Goal: Transaction & Acquisition: Purchase product/service

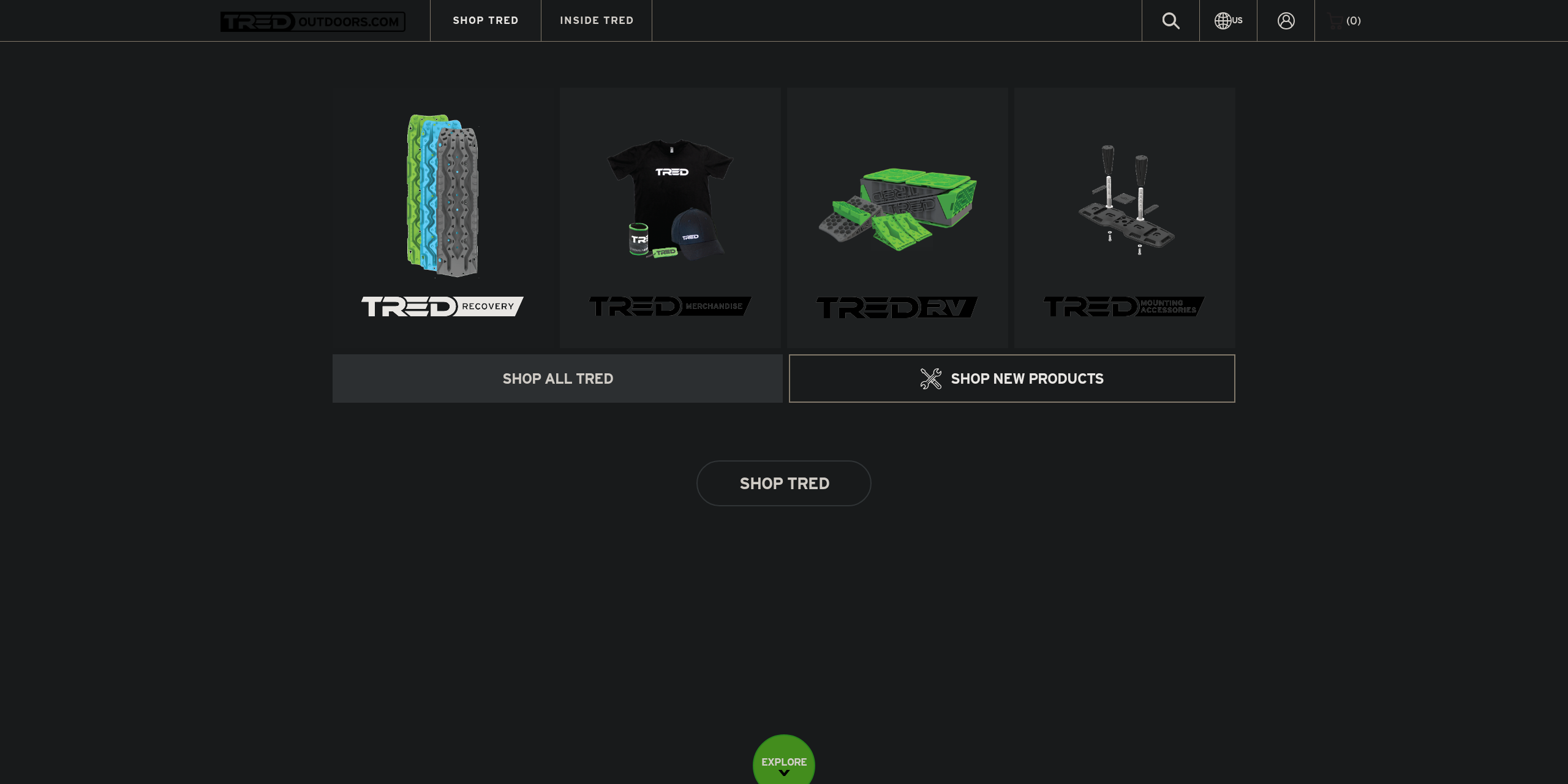
click at [433, 183] on img at bounding box center [443, 196] width 163 height 163
click at [459, 218] on img at bounding box center [443, 196] width 163 height 163
click at [427, 298] on link at bounding box center [443, 218] width 221 height 261
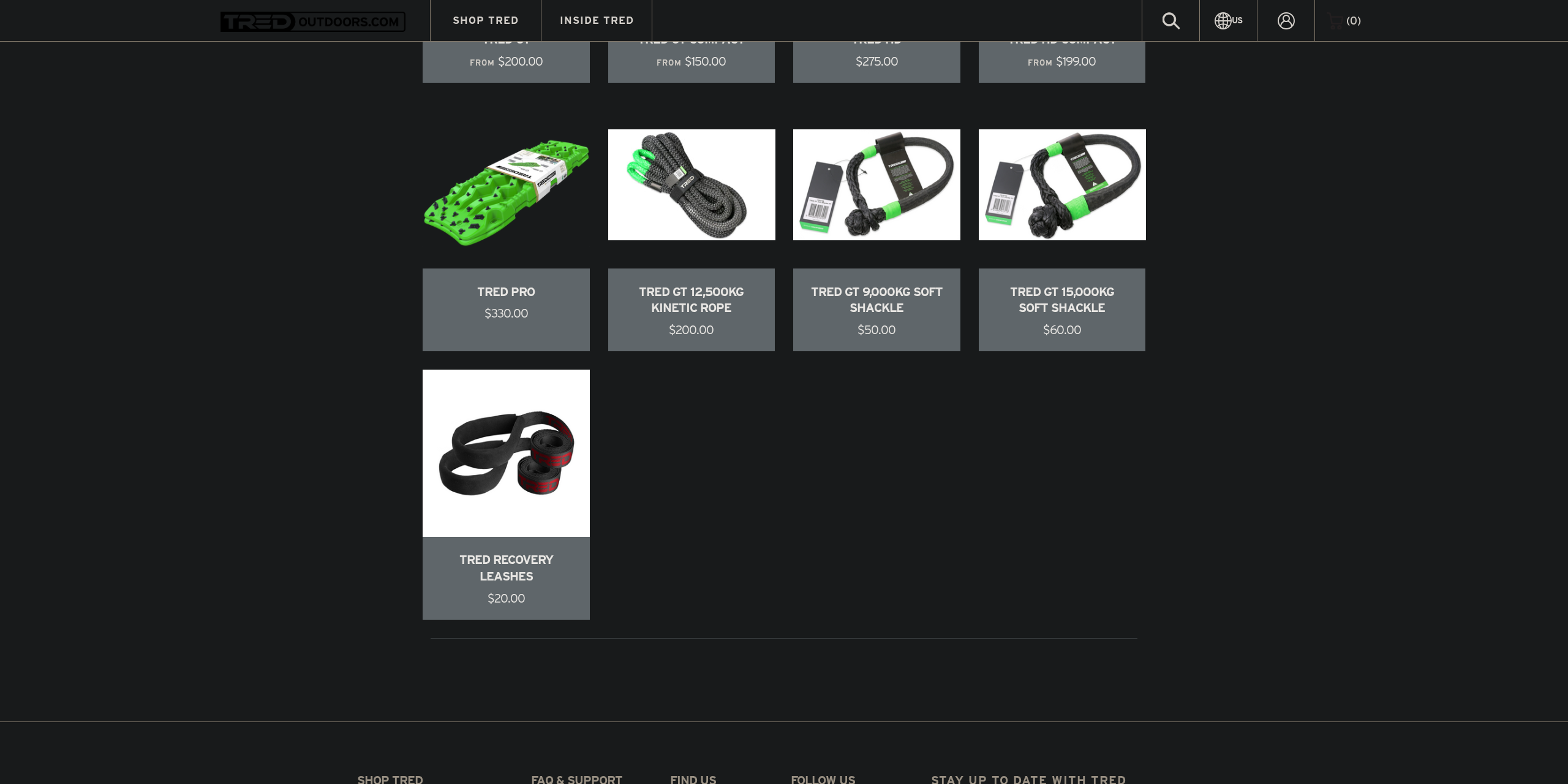
scroll to position [813, 0]
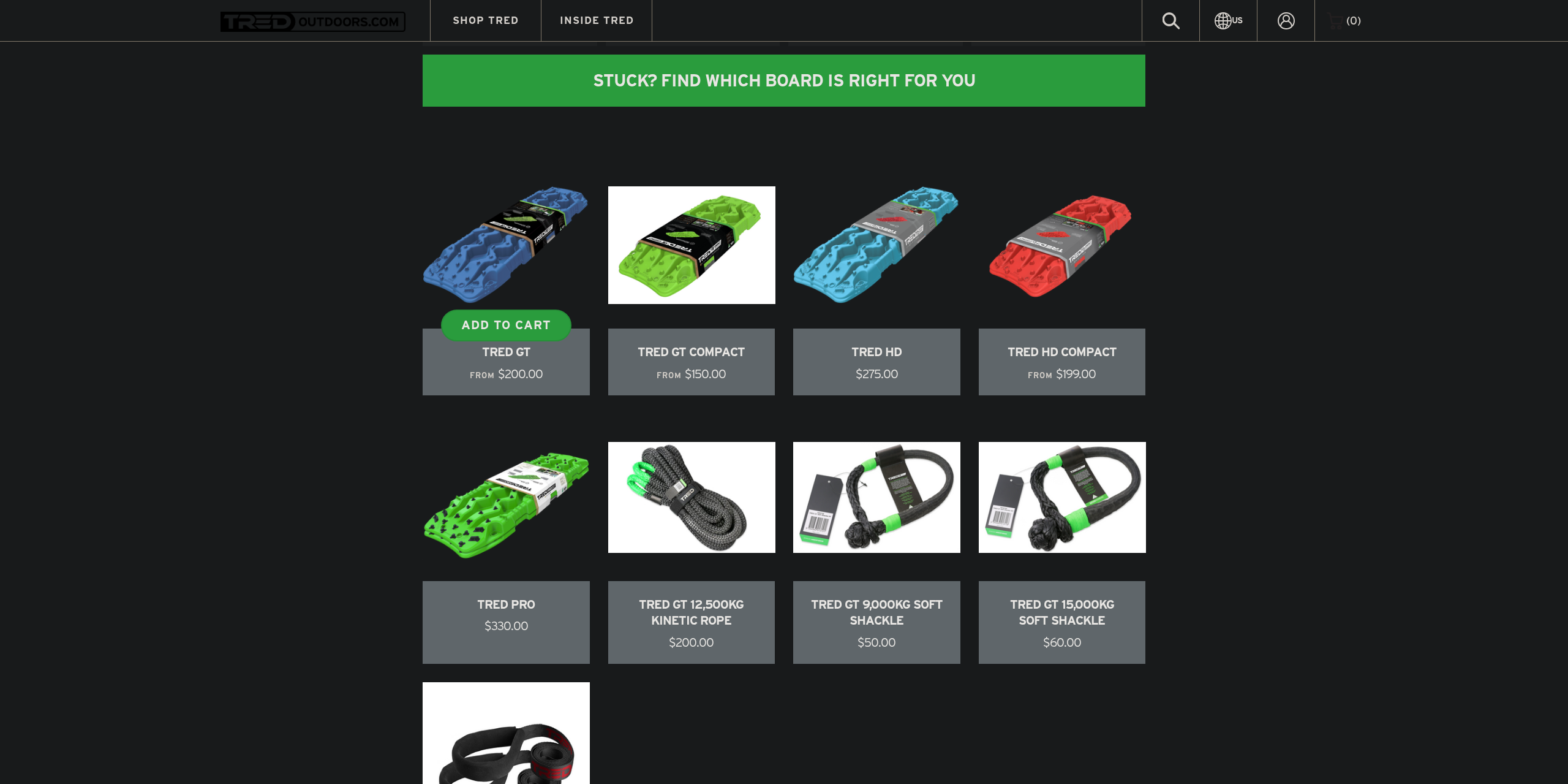
click at [511, 238] on link at bounding box center [506, 279] width 168 height 234
click at [537, 271] on link at bounding box center [506, 279] width 168 height 234
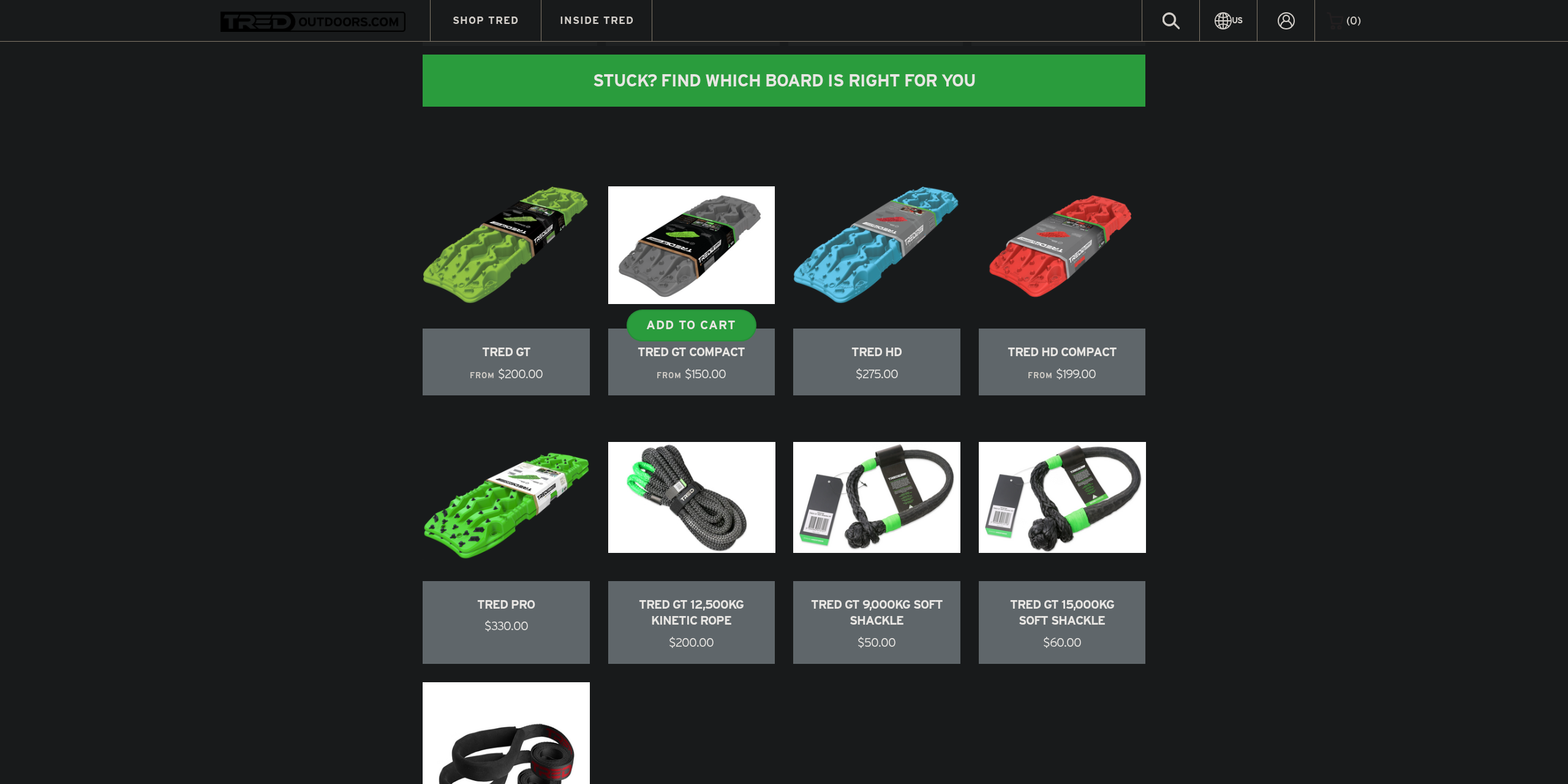
click at [710, 276] on link at bounding box center [692, 279] width 168 height 234
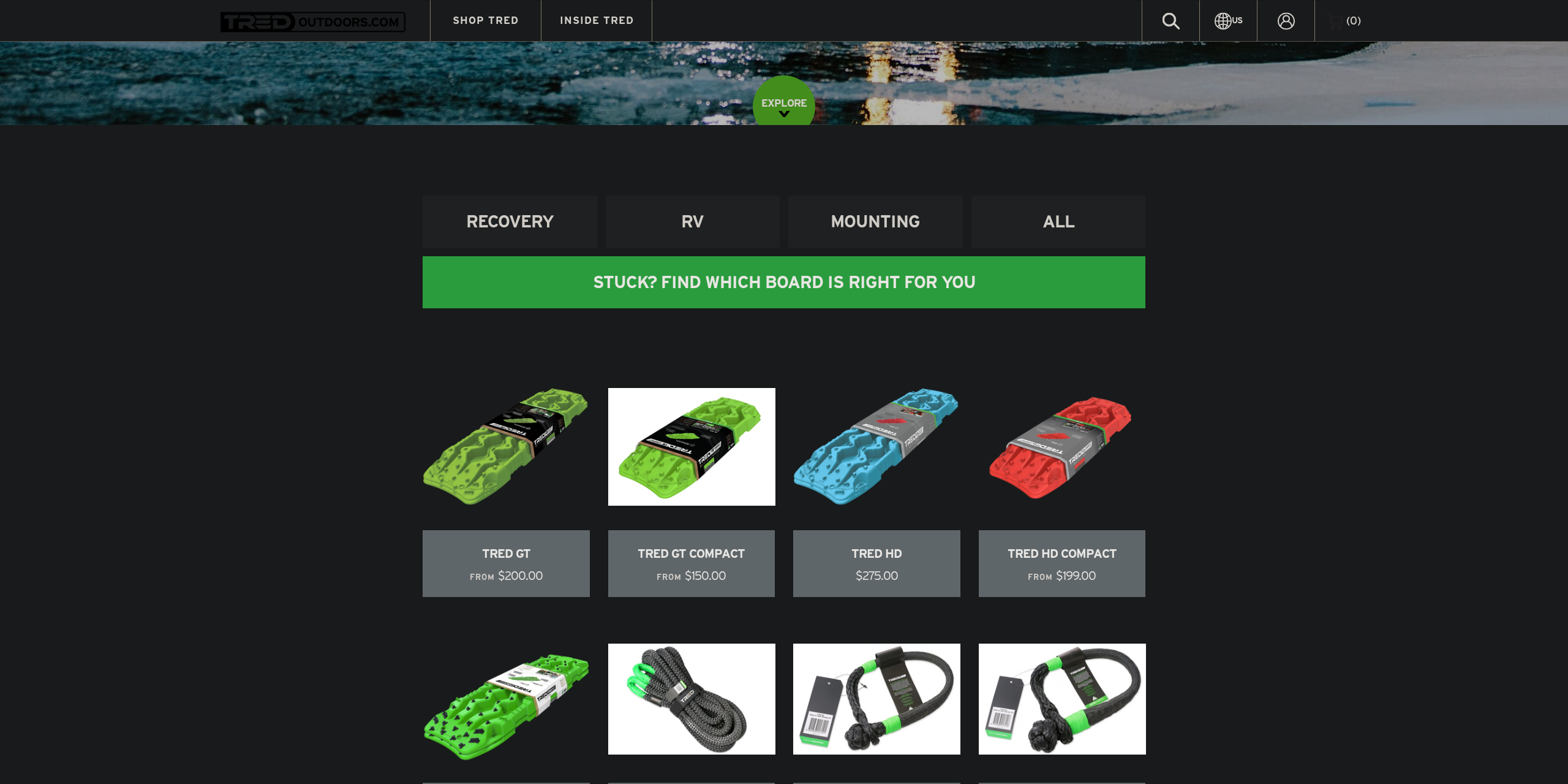
scroll to position [500, 0]
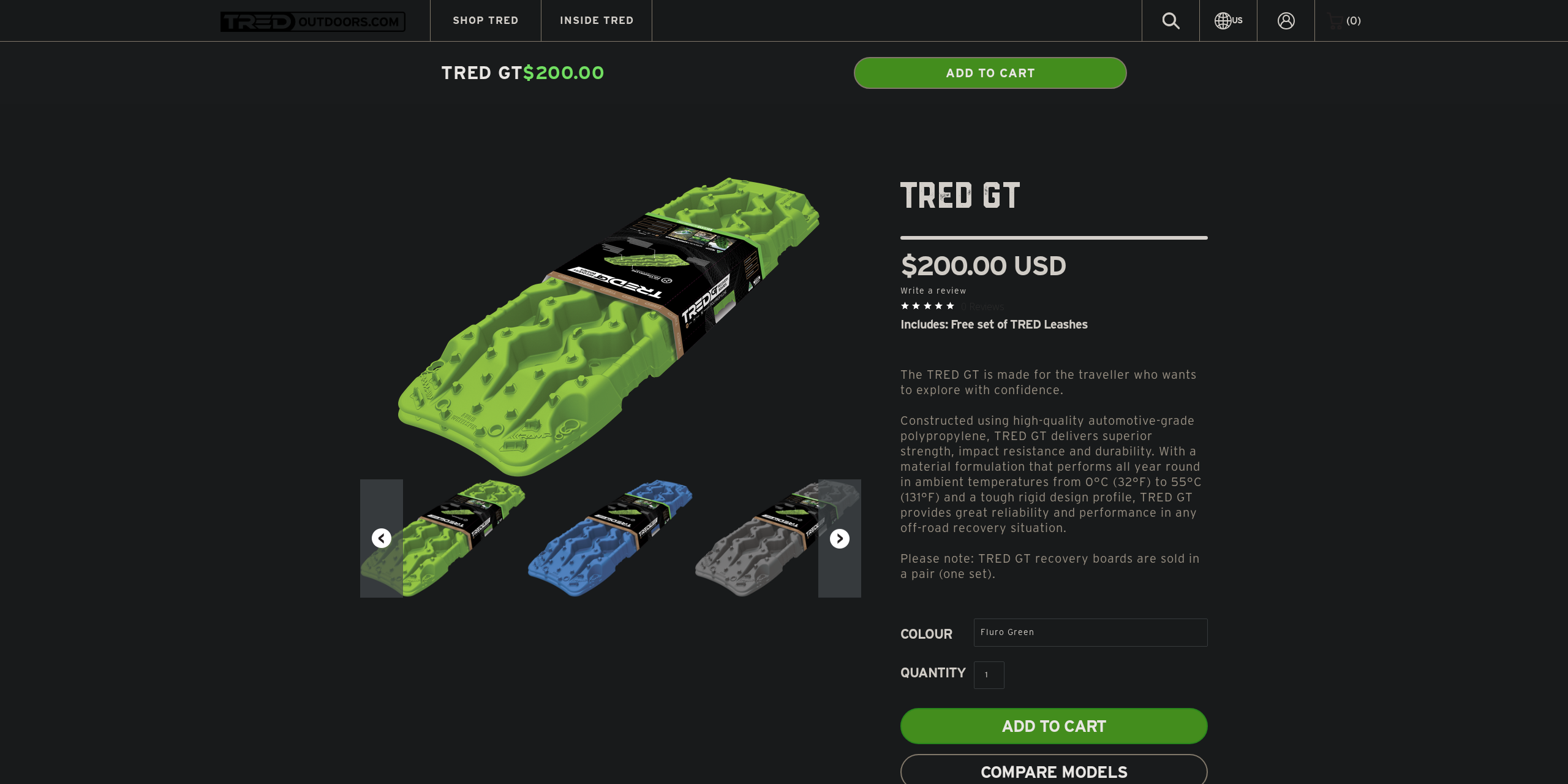
drag, startPoint x: 674, startPoint y: 354, endPoint x: 596, endPoint y: 351, distance: 78.1
click at [596, 351] on img at bounding box center [610, 327] width 429 height 302
click at [836, 546] on button "Next" at bounding box center [839, 538] width 43 height 119
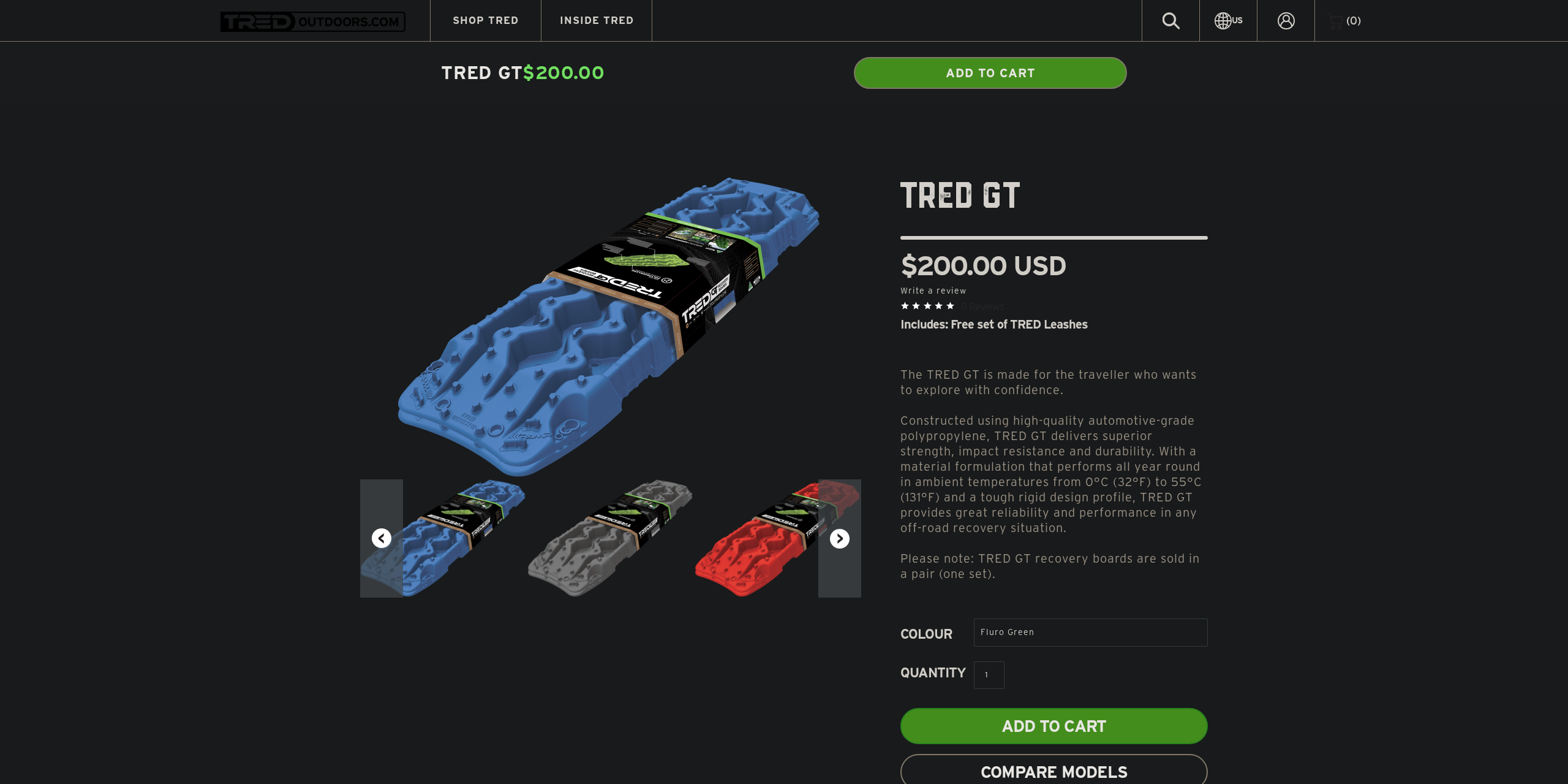
click at [845, 533] on button "Next" at bounding box center [839, 538] width 43 height 119
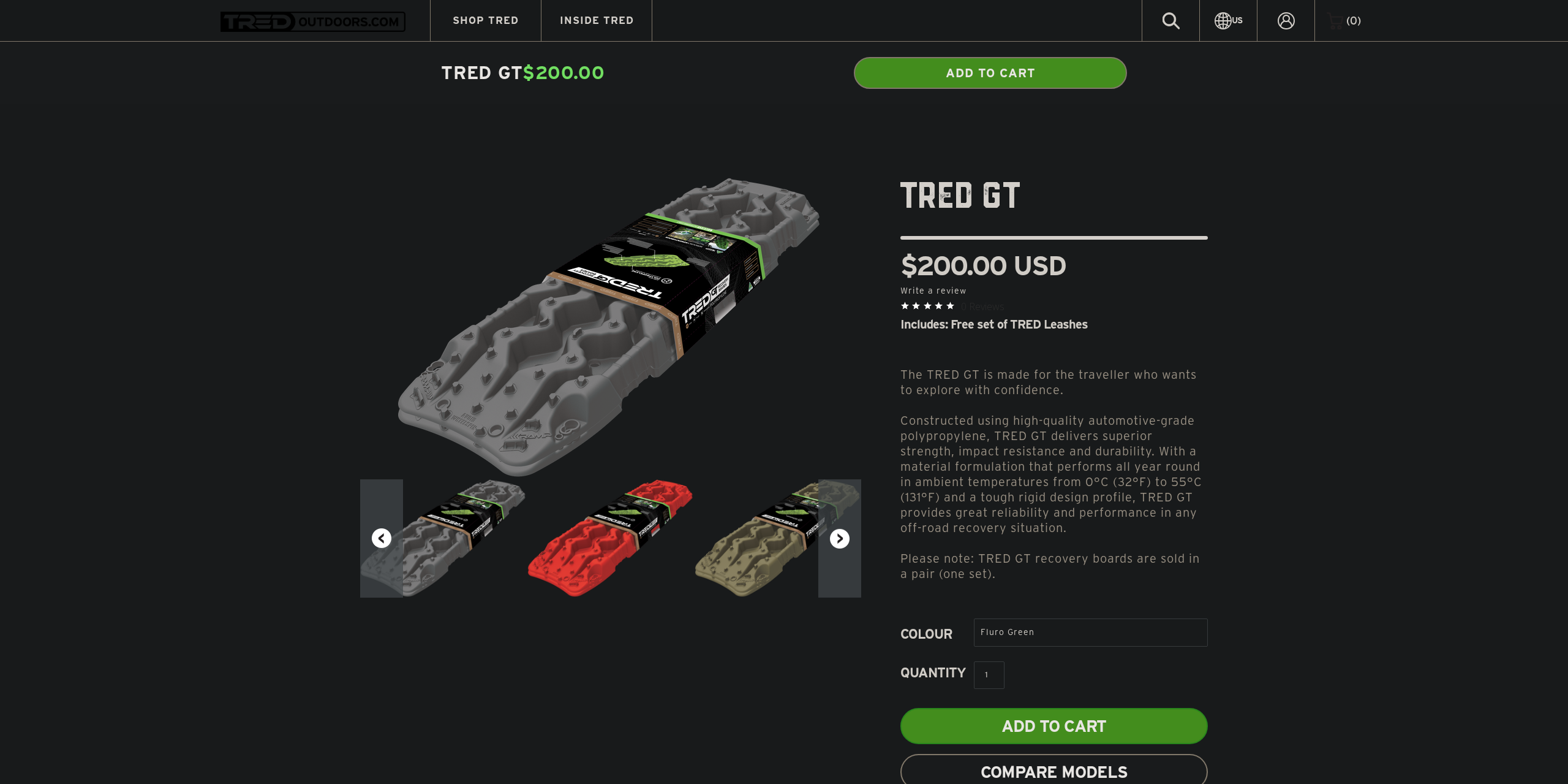
click at [845, 533] on button "Next" at bounding box center [839, 538] width 43 height 119
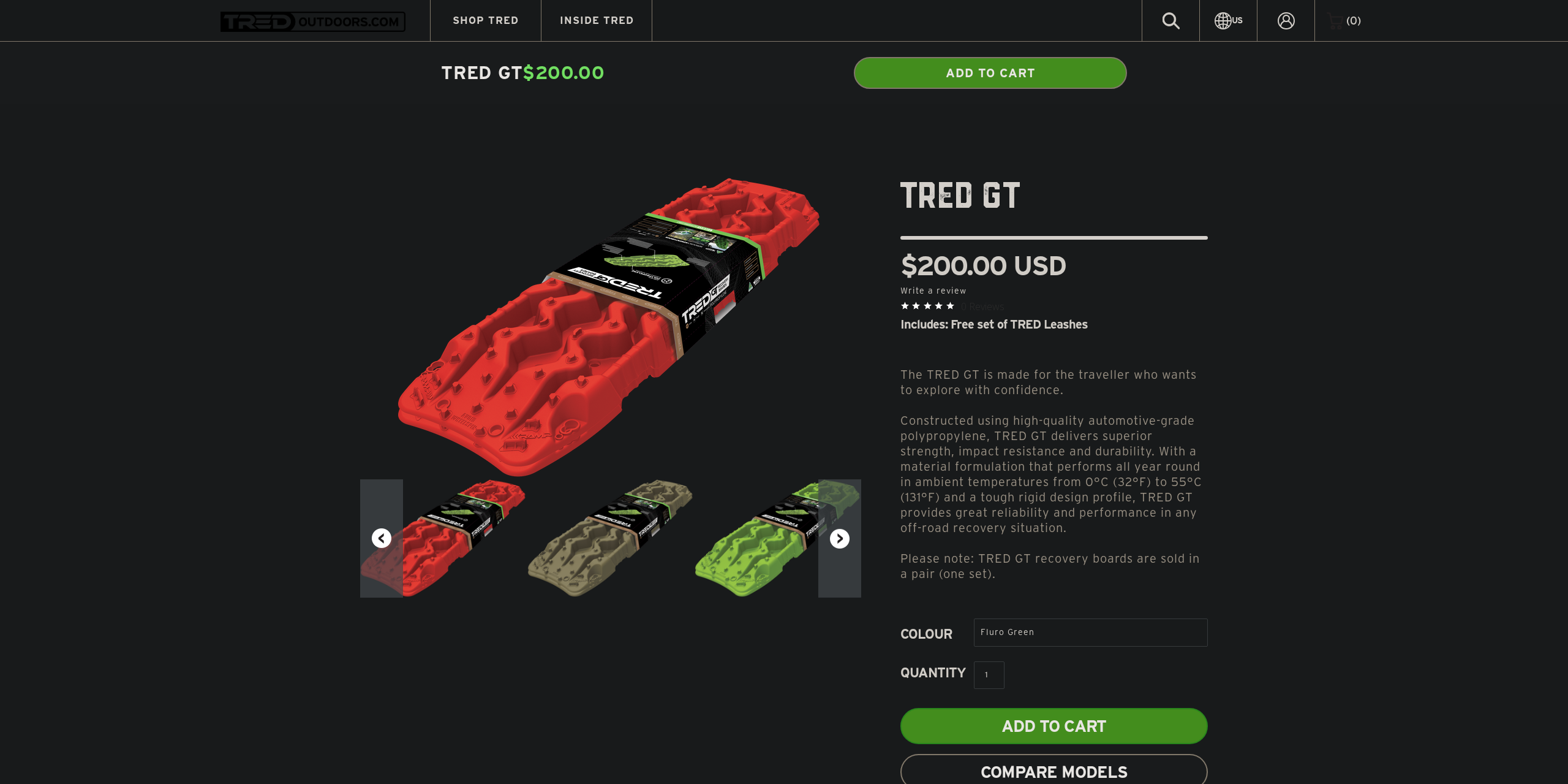
click at [845, 533] on button "Next" at bounding box center [839, 538] width 43 height 119
